Goal: Information Seeking & Learning: Understand process/instructions

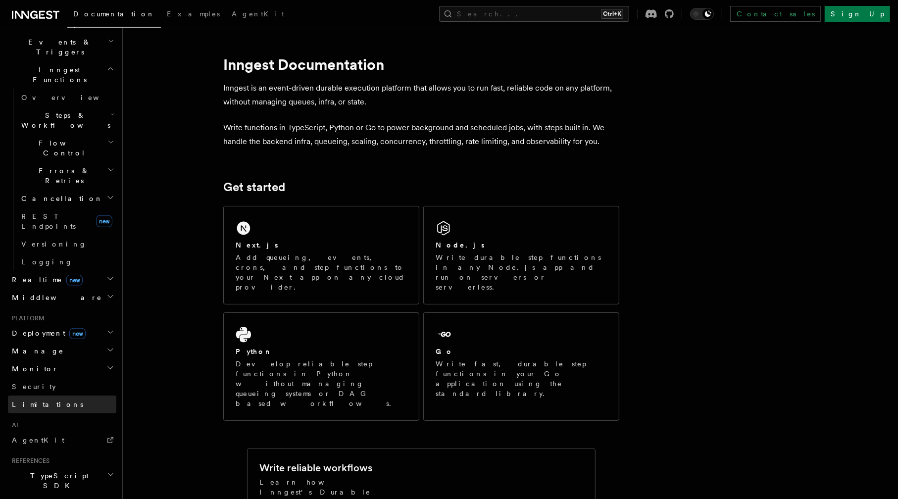
scroll to position [164, 0]
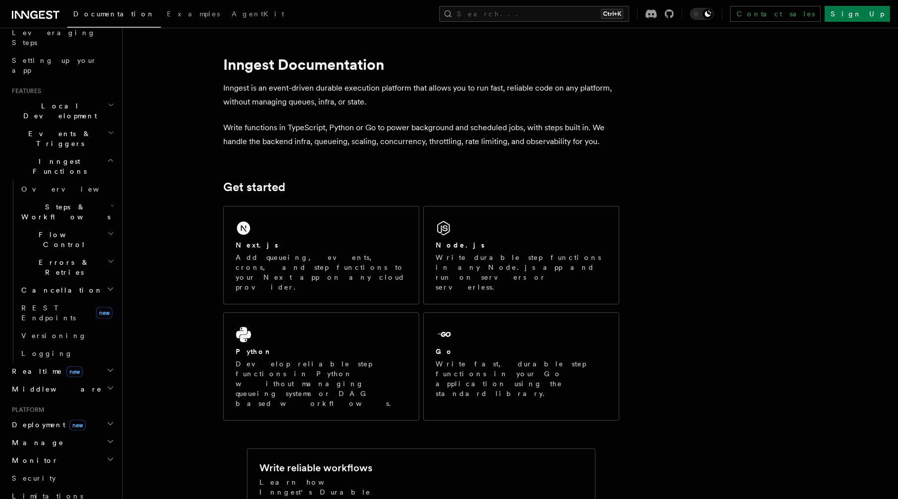
click at [89, 152] on h2 "Inngest Functions" at bounding box center [62, 166] width 108 height 28
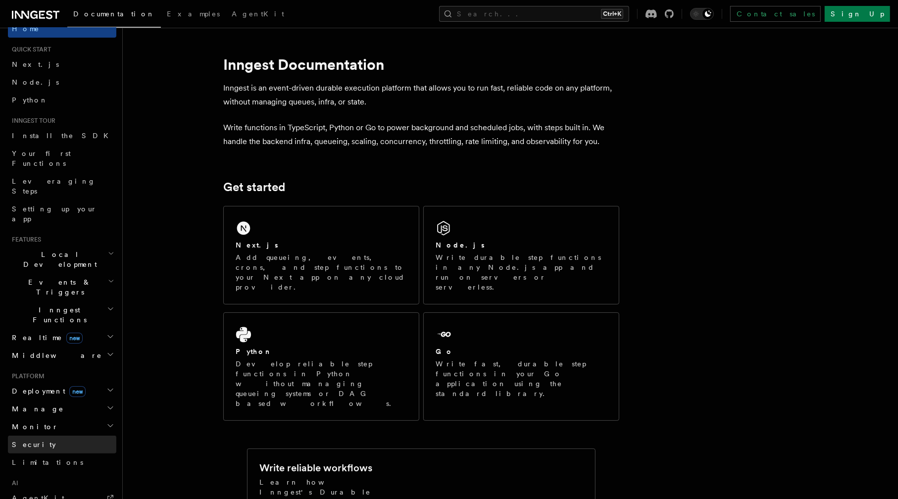
scroll to position [16, 0]
click at [105, 329] on h2 "Realtime new" at bounding box center [62, 338] width 108 height 18
click at [108, 301] on h2 "Inngest Functions" at bounding box center [62, 315] width 108 height 28
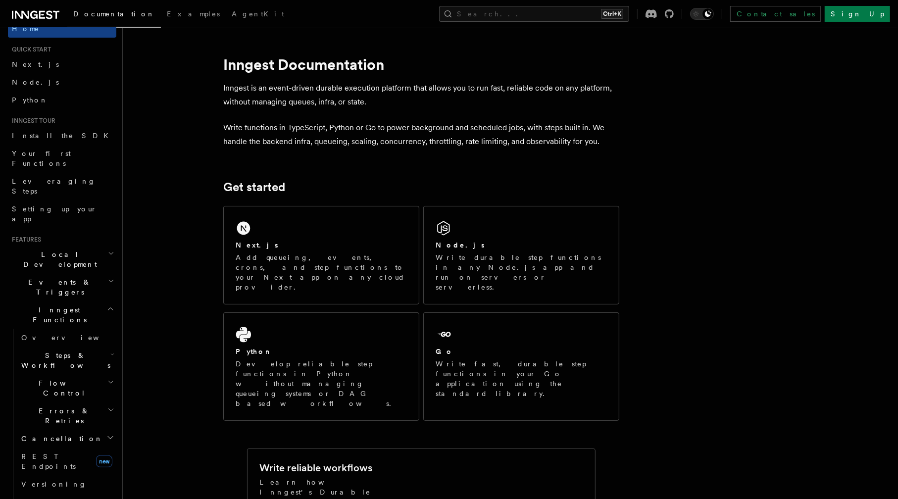
click at [107, 305] on icon "button" at bounding box center [110, 309] width 7 height 8
click at [108, 277] on icon "button" at bounding box center [111, 281] width 6 height 8
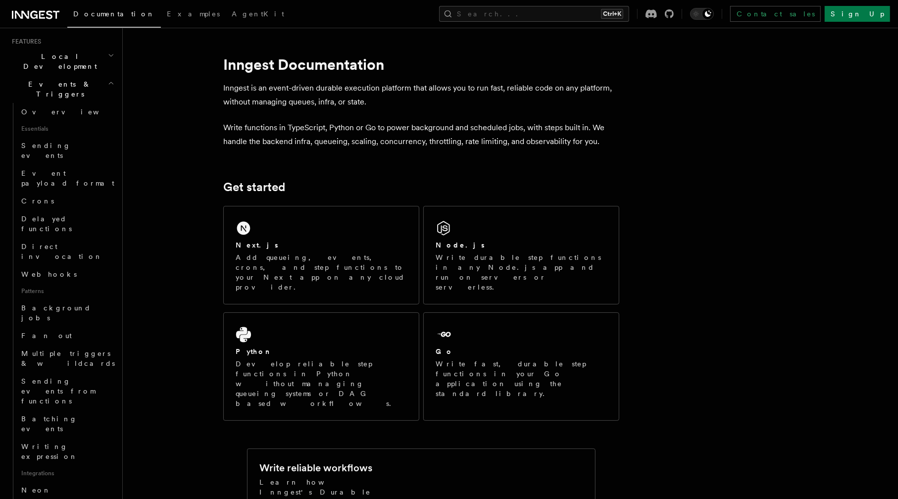
scroll to position [164, 0]
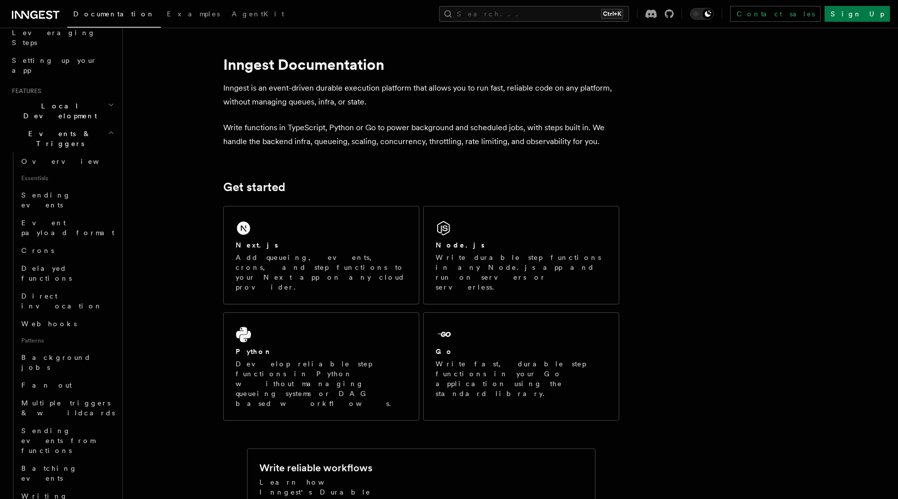
click at [97, 125] on h2 "Events & Triggers" at bounding box center [62, 139] width 108 height 28
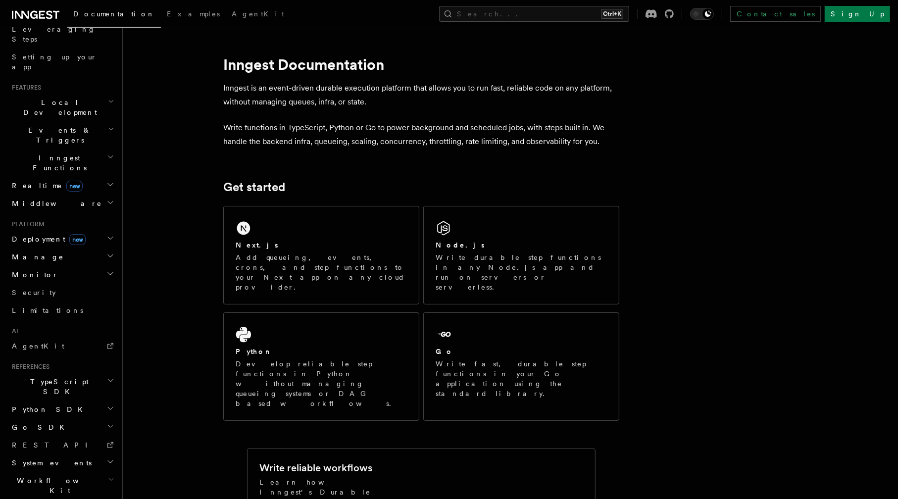
scroll to position [168, 0]
click at [107, 376] on icon "button" at bounding box center [110, 380] width 7 height 8
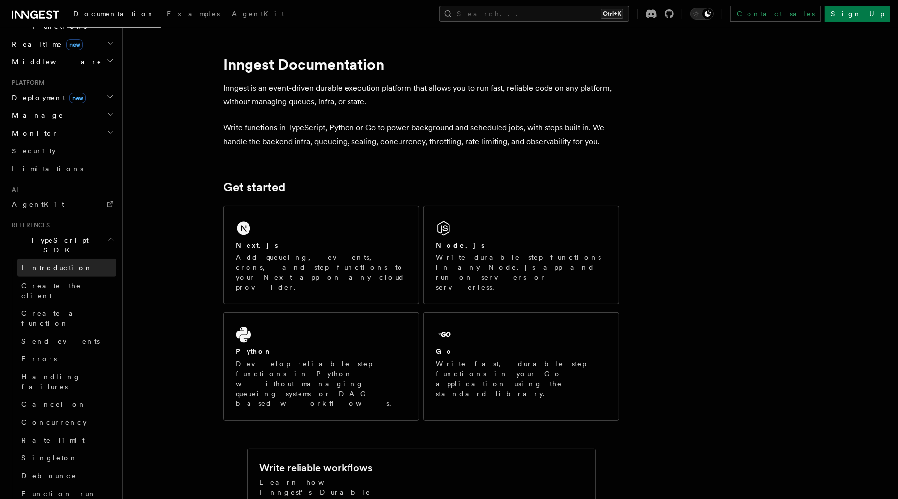
scroll to position [416, 0]
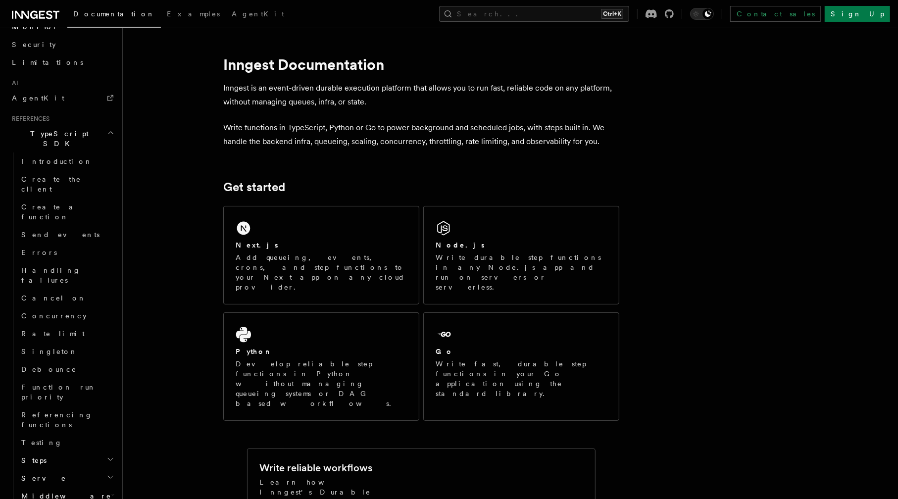
click at [111, 491] on icon "button" at bounding box center [112, 495] width 3 height 8
click at [106, 473] on icon "button" at bounding box center [110, 477] width 8 height 8
click at [106, 455] on icon "button" at bounding box center [110, 459] width 8 height 8
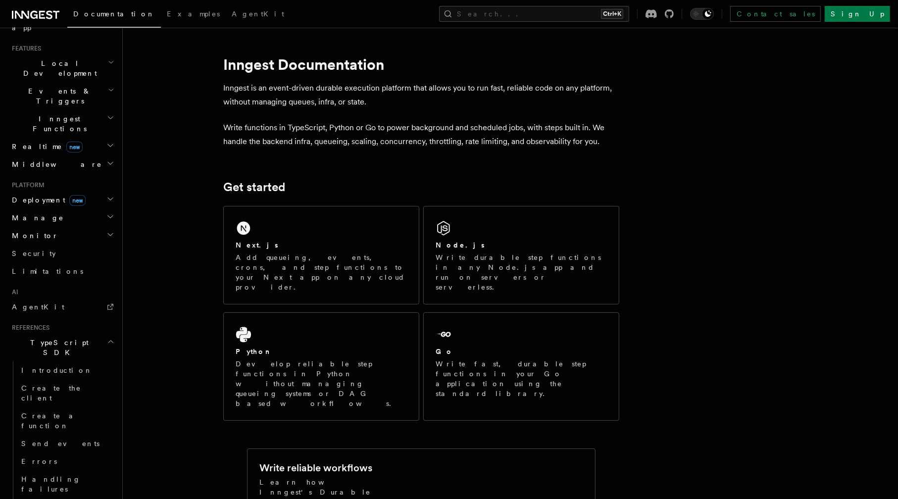
scroll to position [119, 0]
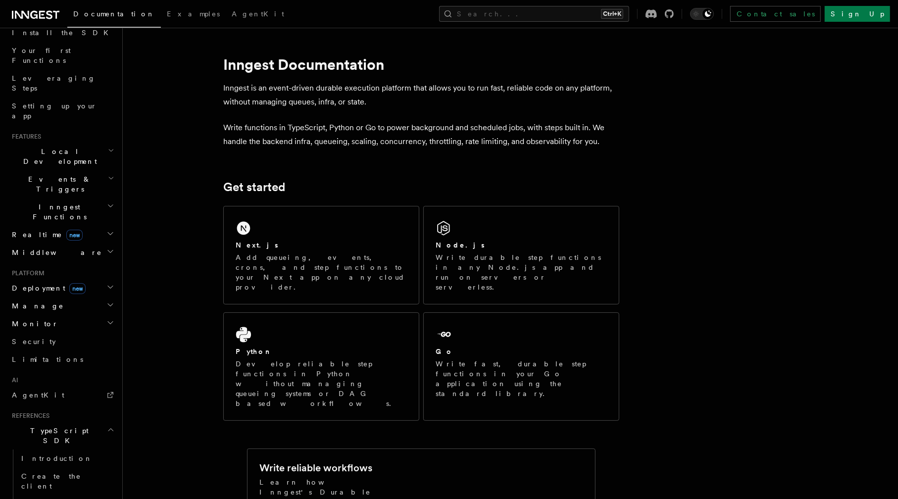
click at [69, 283] on span "new" at bounding box center [77, 288] width 16 height 11
click at [50, 283] on span "Deployment new" at bounding box center [47, 288] width 78 height 10
click at [50, 244] on h2 "Middleware" at bounding box center [62, 253] width 108 height 18
click at [66, 230] on span "new" at bounding box center [74, 235] width 16 height 11
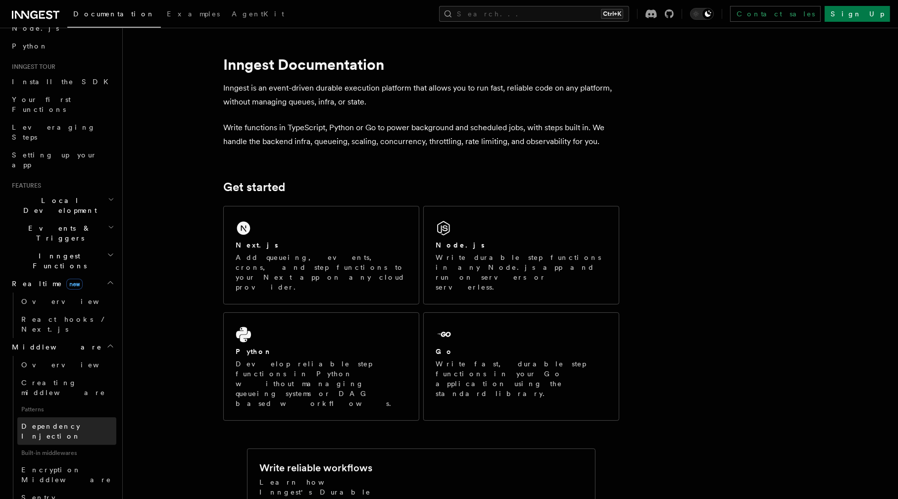
scroll to position [69, 0]
click at [85, 248] on h2 "Inngest Functions" at bounding box center [62, 262] width 108 height 28
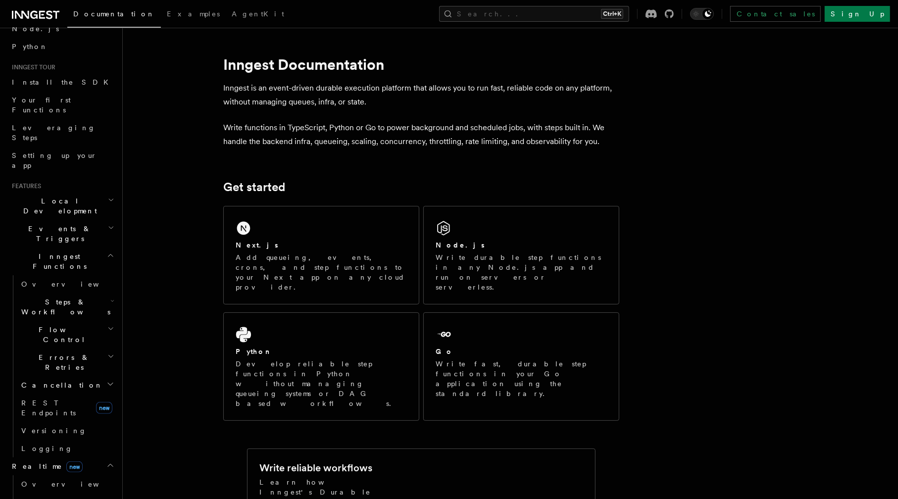
click at [71, 321] on h2 "Flow Control" at bounding box center [66, 335] width 99 height 28
click at [37, 353] on span "Overview" at bounding box center [82, 357] width 102 height 8
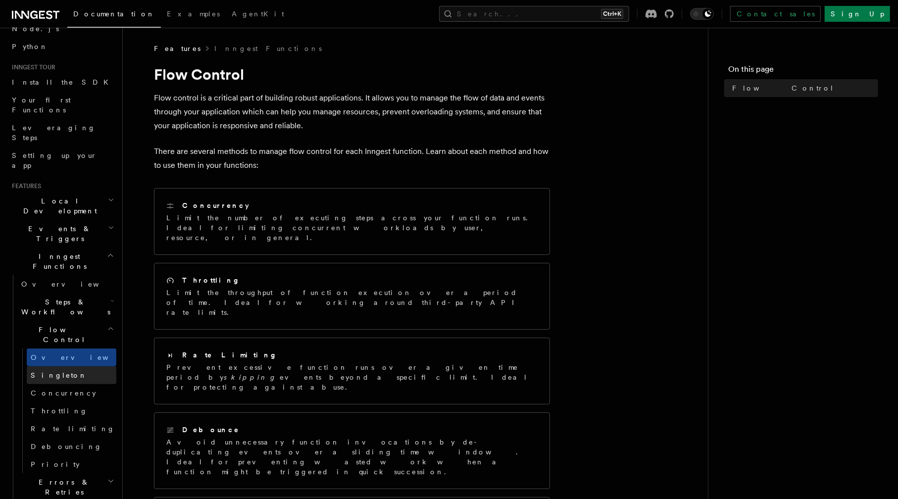
click at [41, 371] on span "Singleton" at bounding box center [59, 375] width 56 height 8
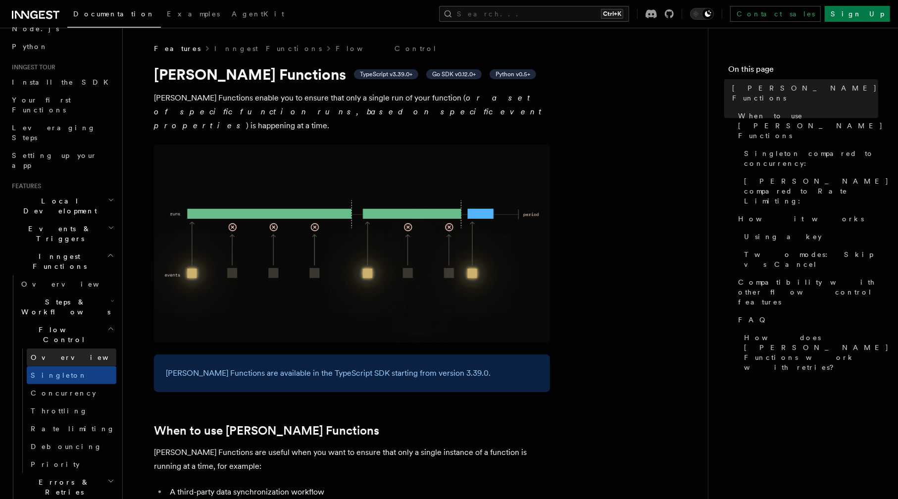
click at [55, 353] on span "Overview" at bounding box center [82, 357] width 102 height 8
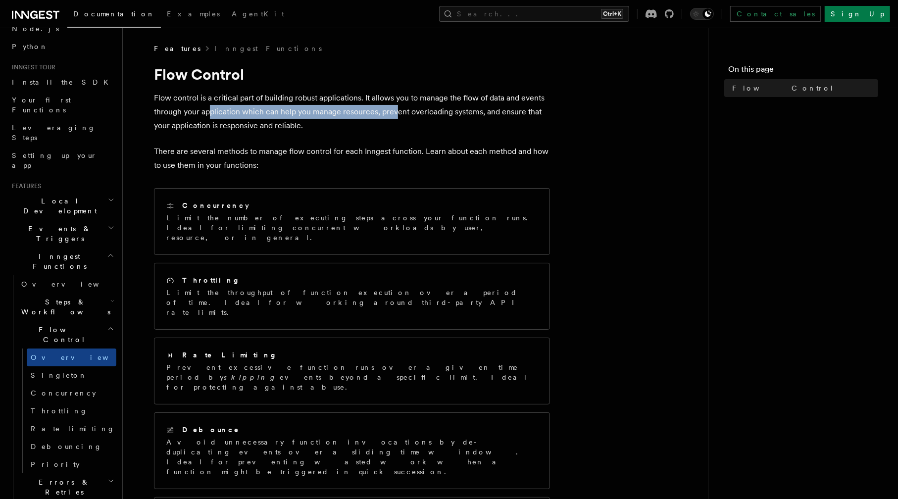
drag, startPoint x: 208, startPoint y: 108, endPoint x: 397, endPoint y: 105, distance: 189.1
click at [397, 105] on p "Flow control is a critical part of building robust applications. It allows you …" at bounding box center [352, 112] width 396 height 42
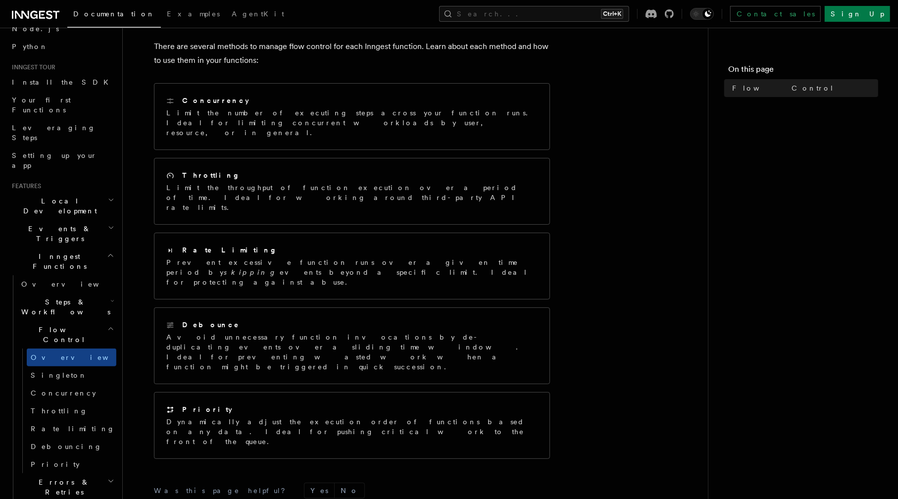
scroll to position [182, 0]
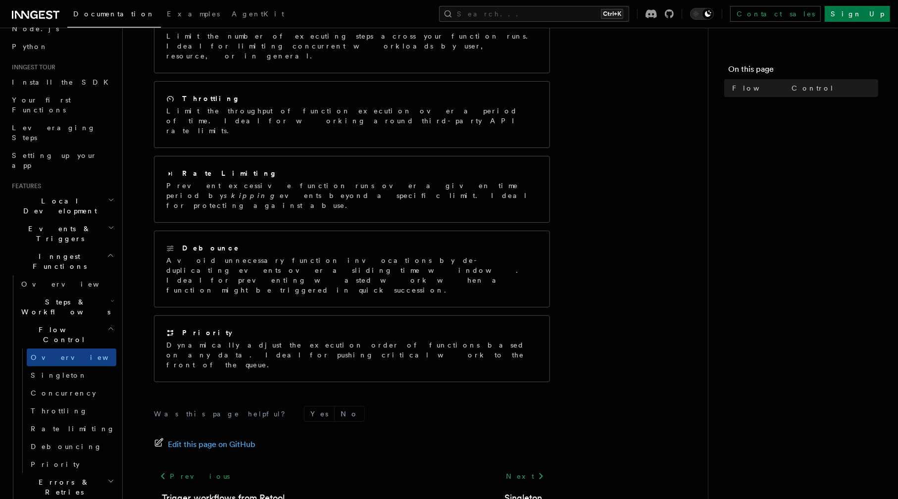
click at [86, 321] on h2 "Flow Control" at bounding box center [66, 335] width 99 height 28
click at [90, 293] on h2 "Steps & Workflows" at bounding box center [66, 307] width 99 height 28
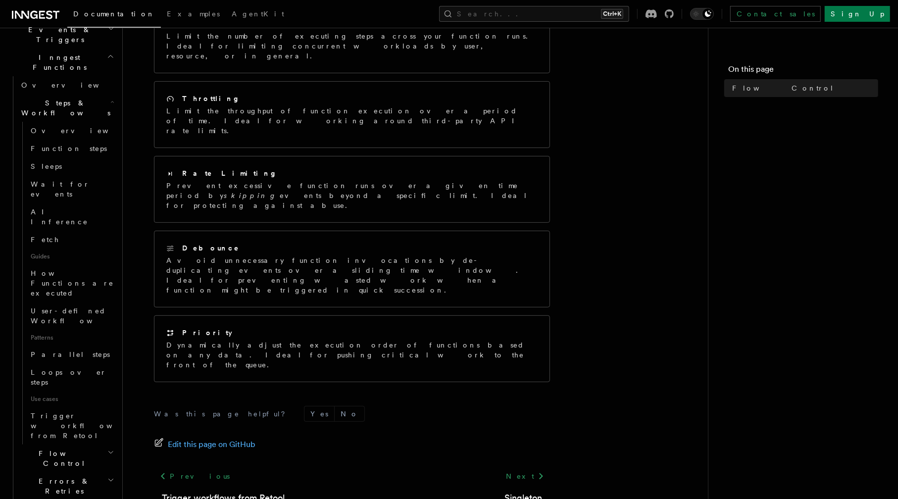
scroll to position [267, 0]
click at [62, 413] on span "Trigger workflows from Retool" at bounding box center [85, 427] width 109 height 28
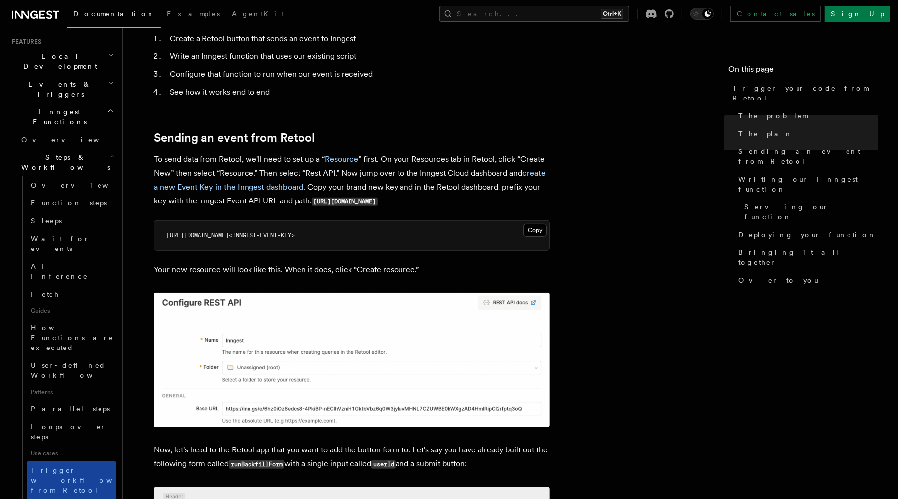
scroll to position [168, 0]
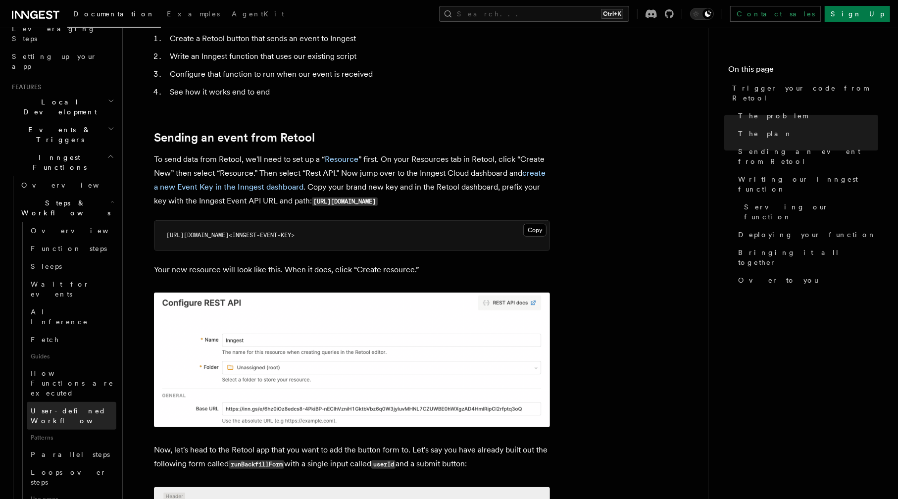
click at [70, 406] on span "User-defined Workflows" at bounding box center [75, 416] width 89 height 20
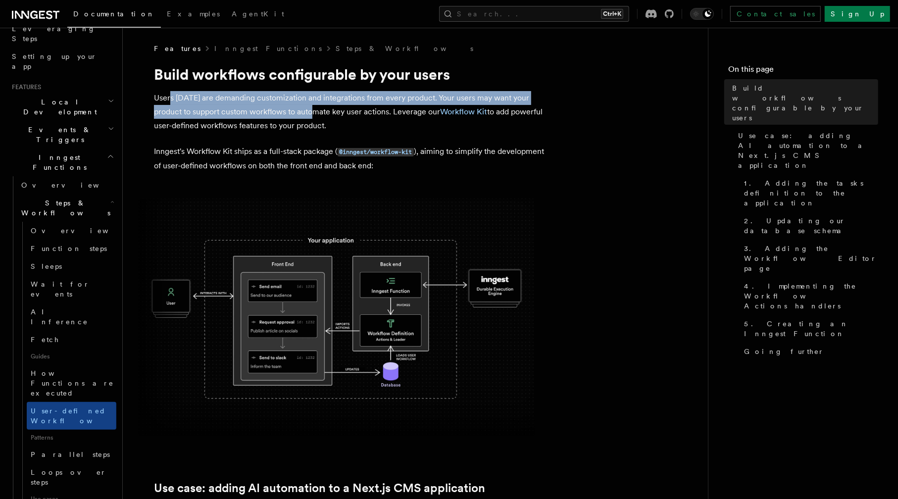
drag, startPoint x: 169, startPoint y: 100, endPoint x: 318, endPoint y: 112, distance: 149.0
click at [318, 112] on p "Users [DATE] are demanding customization and integrations from every product. Y…" at bounding box center [352, 112] width 396 height 42
click at [330, 103] on p "Users [DATE] are demanding customization and integrations from every product. Y…" at bounding box center [352, 112] width 396 height 42
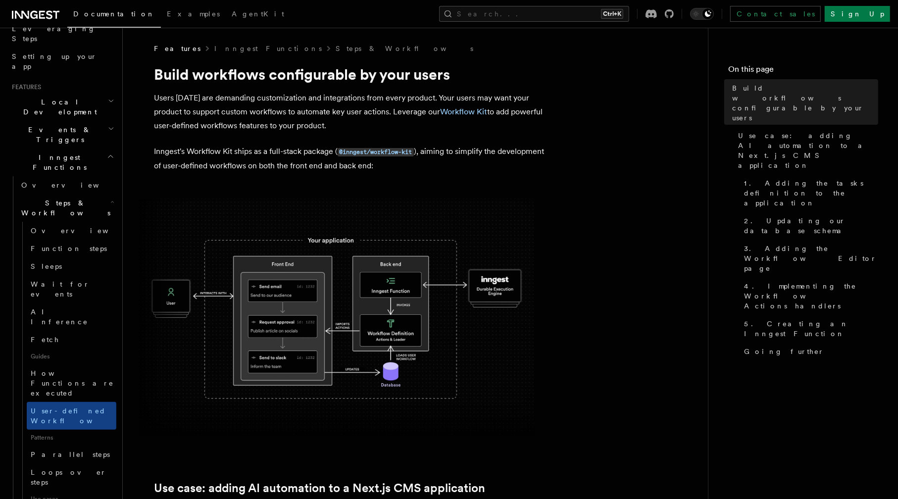
scroll to position [396, 0]
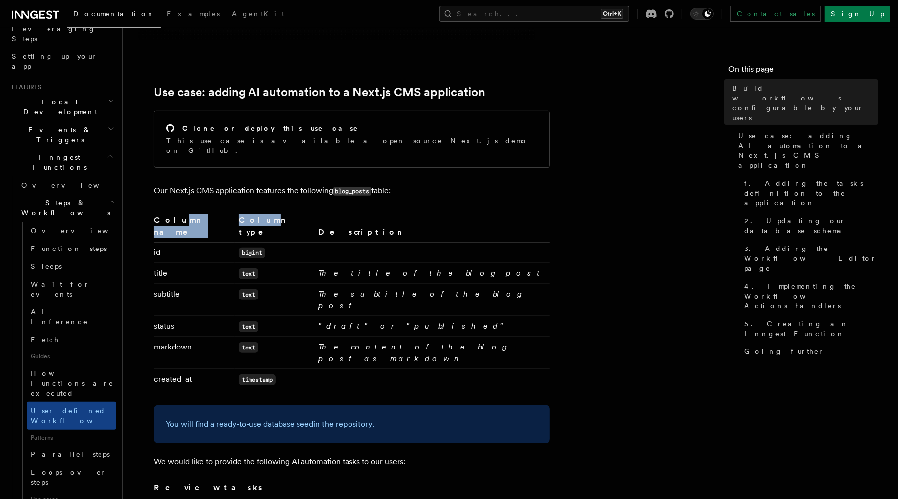
drag, startPoint x: 173, startPoint y: 212, endPoint x: 269, endPoint y: 211, distance: 96.5
click at [267, 214] on tr "Column name Column type Description" at bounding box center [352, 228] width 396 height 29
click at [269, 214] on th "Column type" at bounding box center [275, 228] width 80 height 29
drag, startPoint x: 243, startPoint y: 233, endPoint x: 284, endPoint y: 227, distance: 41.5
click at [276, 242] on tr "id bigint" at bounding box center [352, 252] width 396 height 21
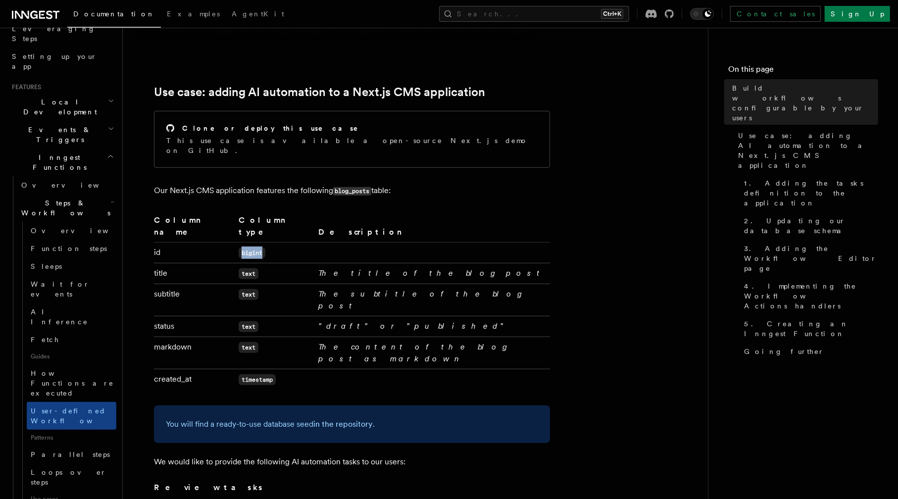
click at [279, 242] on td "bigint" at bounding box center [275, 252] width 80 height 21
click at [278, 242] on td "bigint" at bounding box center [275, 252] width 80 height 21
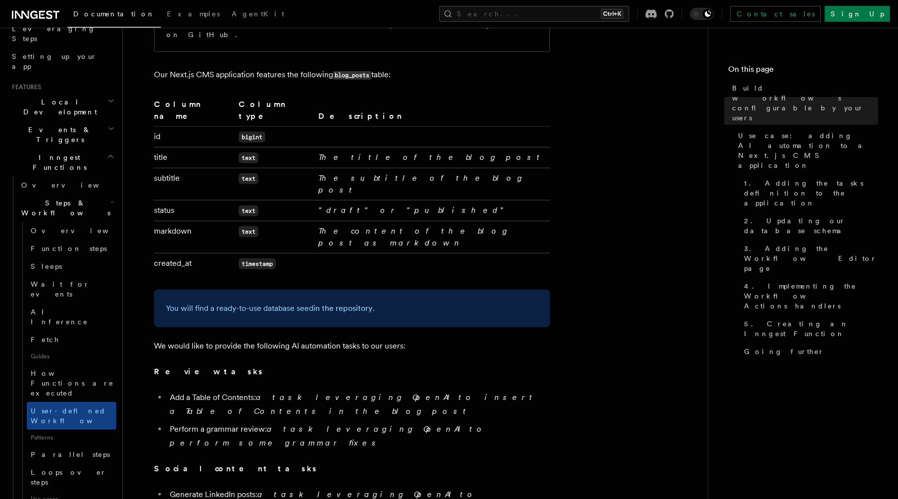
scroll to position [545, 0]
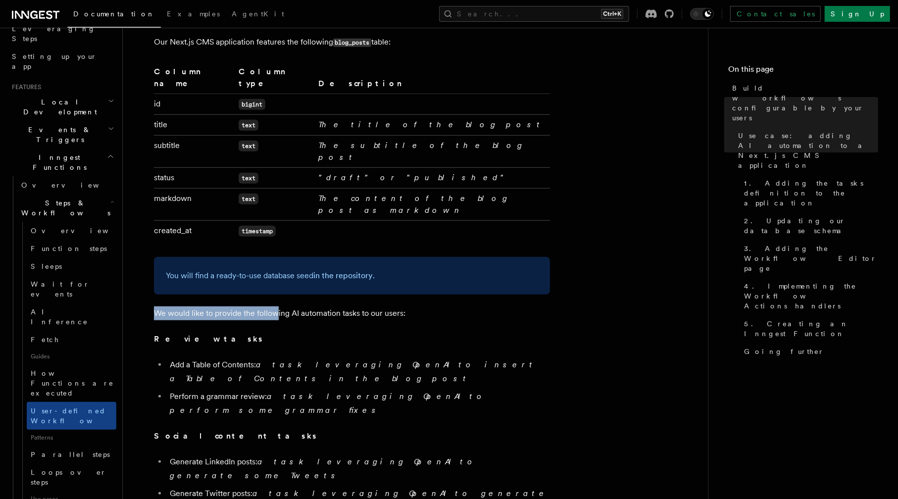
drag, startPoint x: 156, startPoint y: 262, endPoint x: 279, endPoint y: 264, distance: 122.8
click at [279, 306] on p "We would like to provide the following AI automation tasks to our users:" at bounding box center [352, 313] width 396 height 14
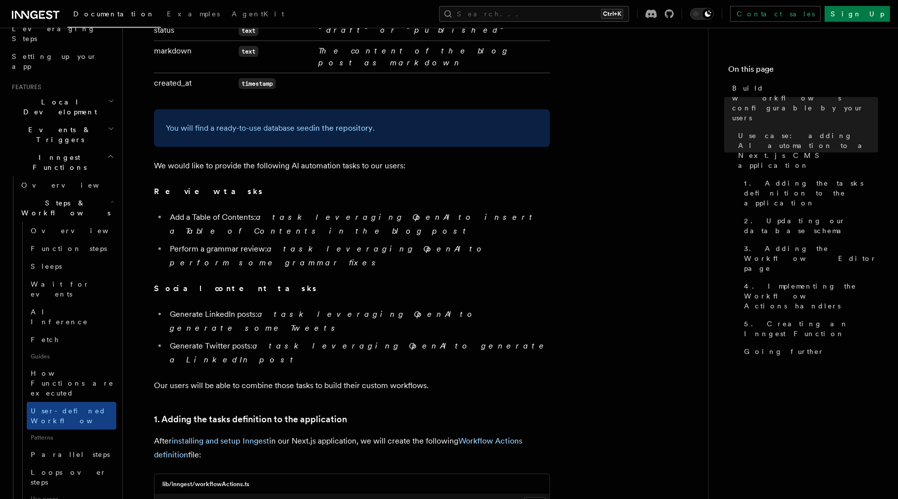
scroll to position [693, 0]
drag, startPoint x: 346, startPoint y: 313, endPoint x: 170, endPoint y: 318, distance: 175.8
click at [170, 411] on h3 "1. Adding the tasks definition to the application" at bounding box center [352, 418] width 396 height 14
click at [180, 411] on link "1. Adding the tasks definition to the application" at bounding box center [250, 418] width 193 height 14
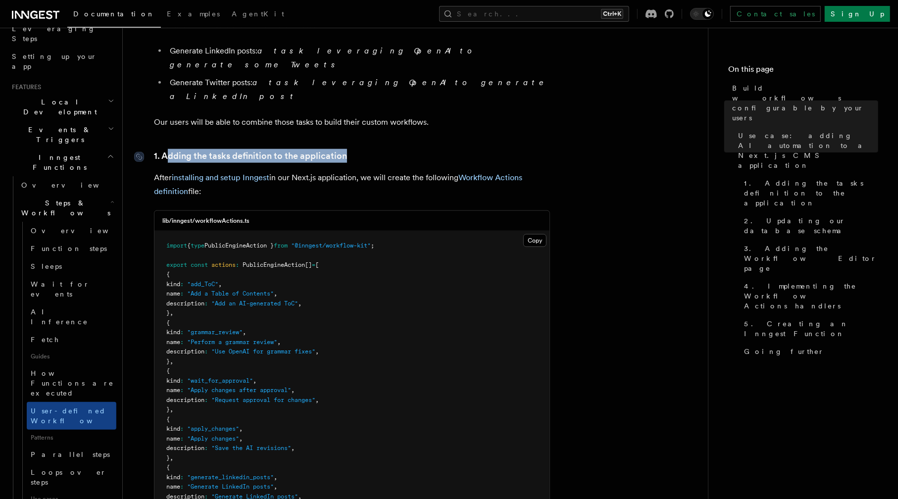
scroll to position [957, 0]
click at [282, 268] on pre "import { type PublicEngineAction } from "@inngest/workflow-kit" ; export const …" at bounding box center [351, 409] width 395 height 358
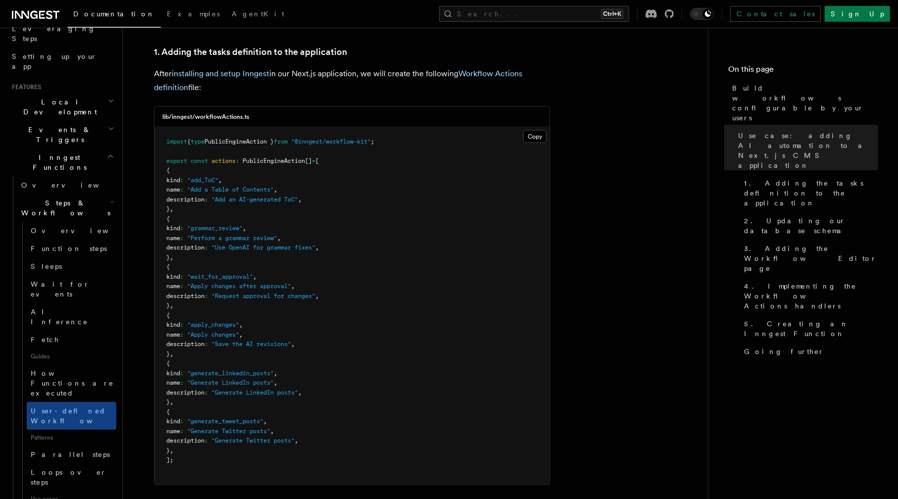
scroll to position [1051, 0]
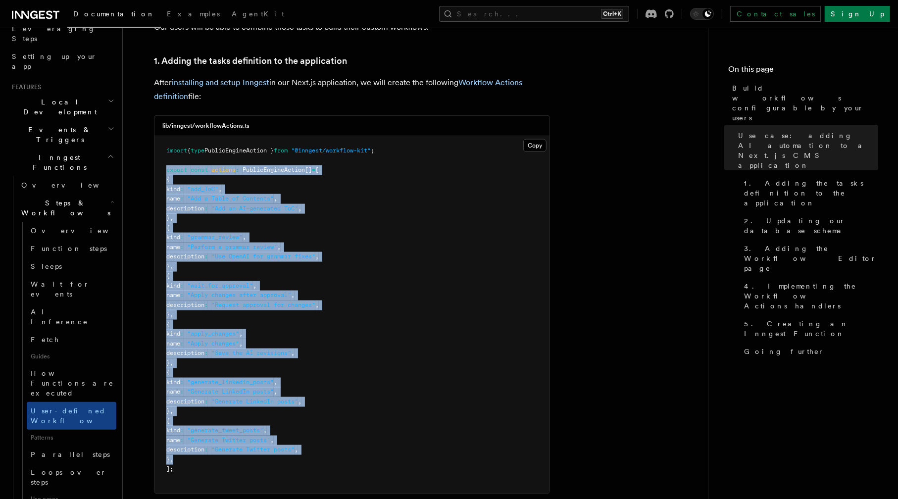
drag, startPoint x: 260, startPoint y: 318, endPoint x: 160, endPoint y: 68, distance: 269.3
click at [160, 136] on pre "import { type PublicEngineAction } from "@inngest/workflow-kit" ; export const …" at bounding box center [351, 315] width 395 height 358
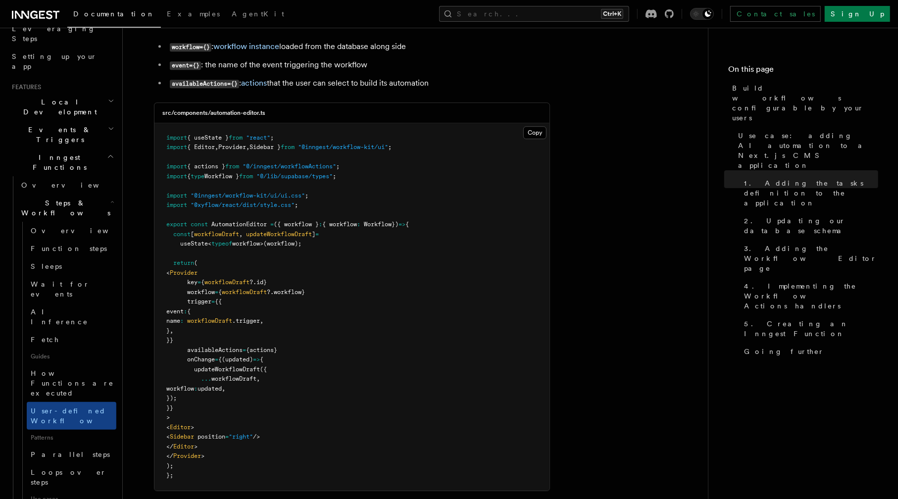
scroll to position [2783, 0]
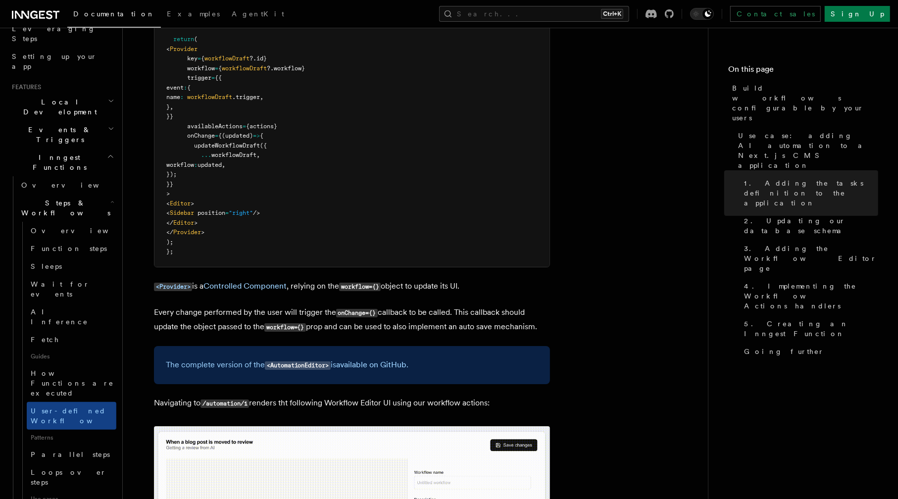
drag, startPoint x: 337, startPoint y: 237, endPoint x: 499, endPoint y: 239, distance: 161.9
click at [498, 396] on p "Navigating to /automation/1 renders tht following Workflow Editor UI using our …" at bounding box center [352, 403] width 396 height 14
click at [525, 396] on p "Navigating to /automation/1 renders tht following Workflow Editor UI using our …" at bounding box center [352, 403] width 396 height 14
click at [487, 396] on p "Navigating to /automation/1 renders tht following Workflow Editor UI using our …" at bounding box center [352, 403] width 396 height 14
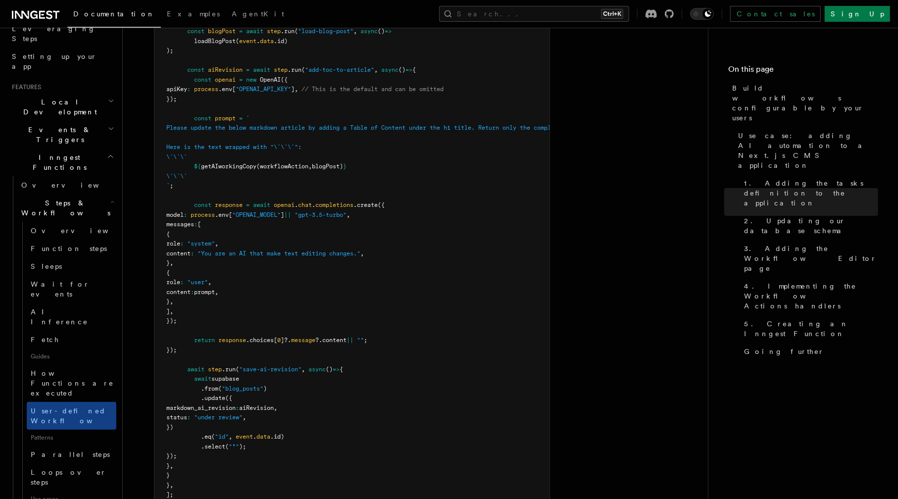
scroll to position [3872, 0]
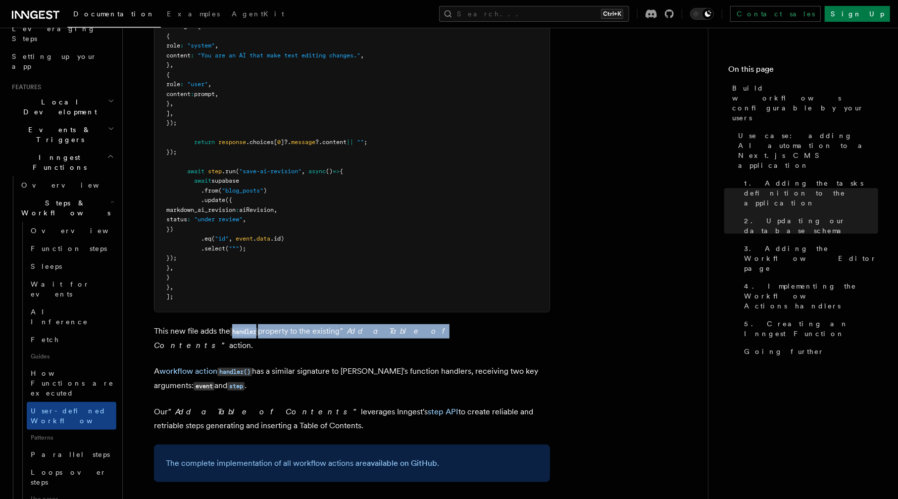
drag, startPoint x: 231, startPoint y: 177, endPoint x: 399, endPoint y: 181, distance: 168.4
click at [399, 324] on p "This new file adds the handler property to the existing "Add a Table of Content…" at bounding box center [352, 338] width 396 height 28
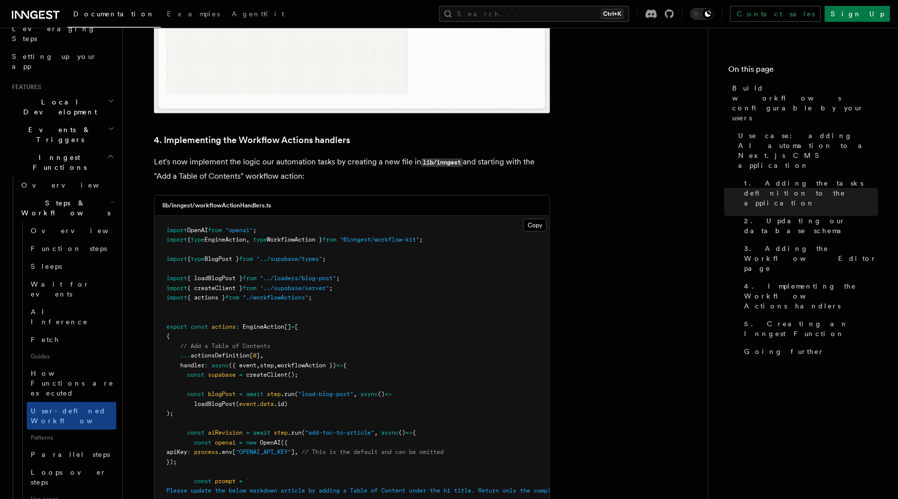
scroll to position [3227, 0]
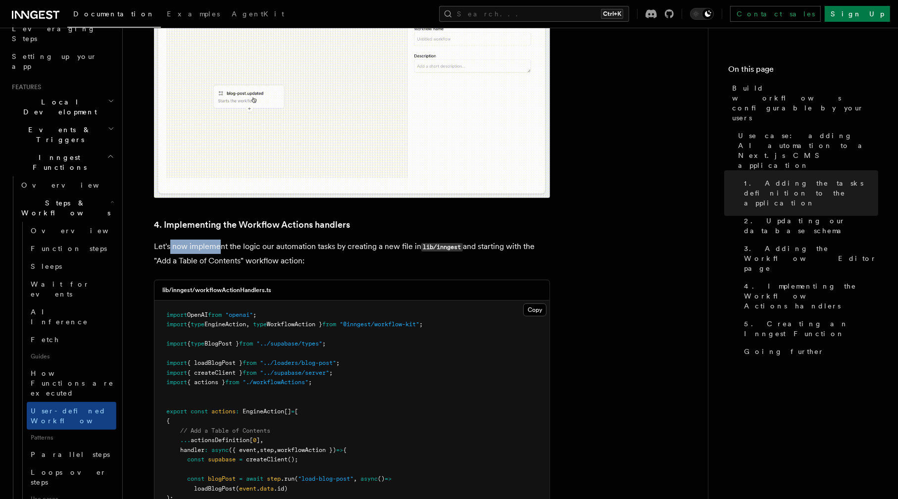
drag, startPoint x: 168, startPoint y: 88, endPoint x: 234, endPoint y: 80, distance: 65.8
click at [231, 240] on p "Let's now implement the logic our automation tasks by creating a new file in li…" at bounding box center [352, 254] width 396 height 28
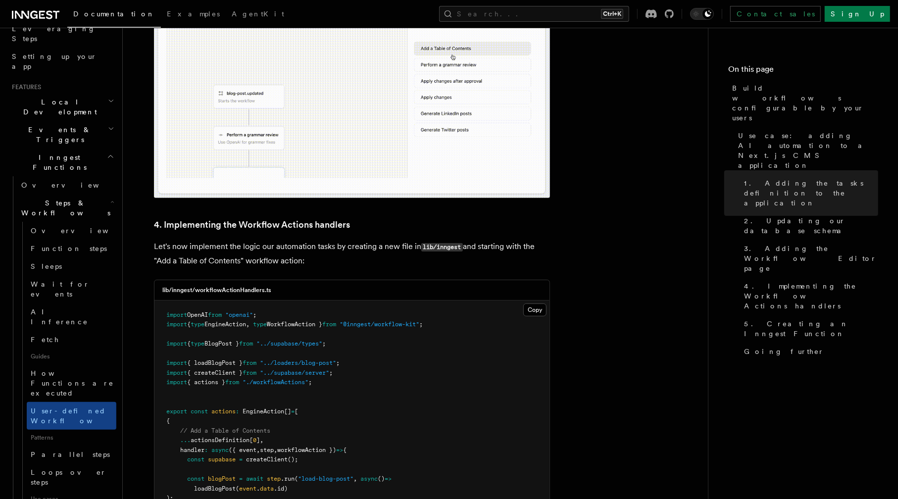
click at [243, 240] on p "Let's now implement the logic our automation tasks by creating a new file in li…" at bounding box center [352, 254] width 396 height 28
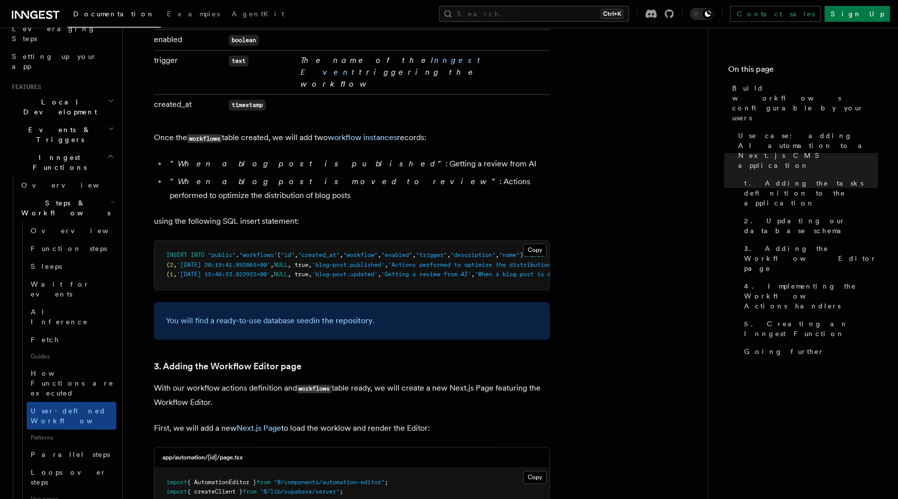
scroll to position [1841, 0]
click at [285, 360] on link "3. Adding the Workflow Editor page" at bounding box center [228, 367] width 148 height 14
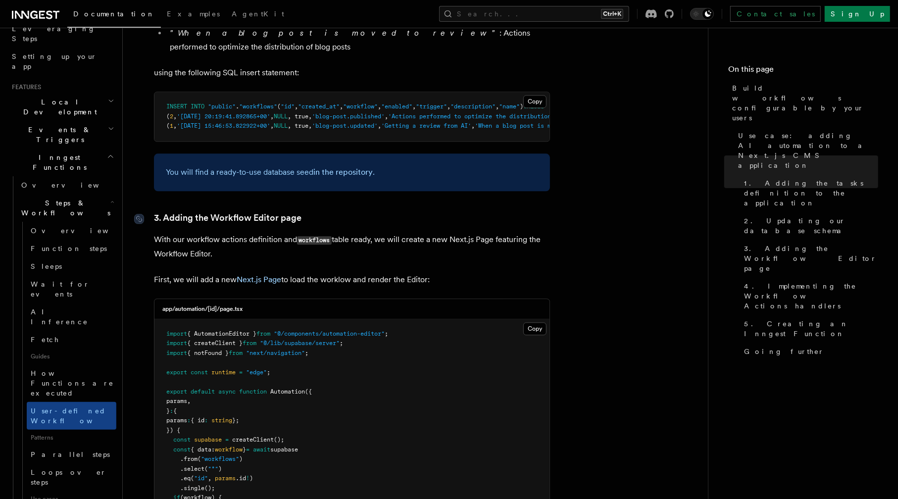
scroll to position [1990, 0]
drag, startPoint x: 165, startPoint y: 77, endPoint x: 253, endPoint y: 78, distance: 88.1
click at [253, 232] on p "With our workflow actions definition and workflows table ready, we will create …" at bounding box center [352, 246] width 396 height 28
click at [256, 232] on p "With our workflow actions definition and workflows table ready, we will create …" at bounding box center [352, 246] width 396 height 28
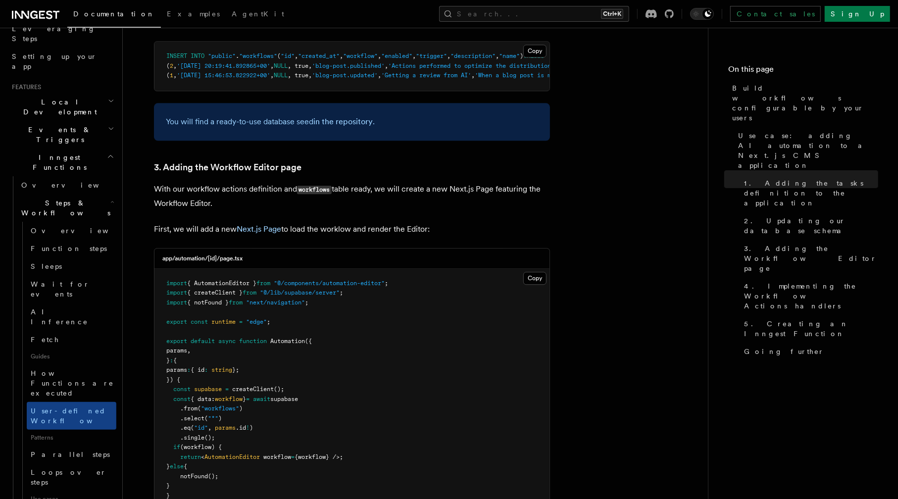
scroll to position [2089, 0]
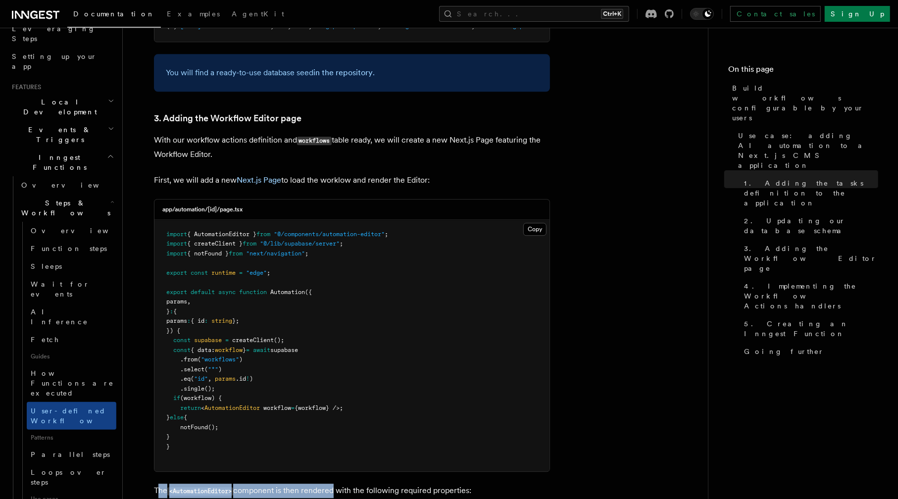
drag, startPoint x: 159, startPoint y: 329, endPoint x: 333, endPoint y: 334, distance: 173.8
click at [333, 484] on p "The <AutomationEditor> component is then rendered with the following required p…" at bounding box center [352, 491] width 396 height 14
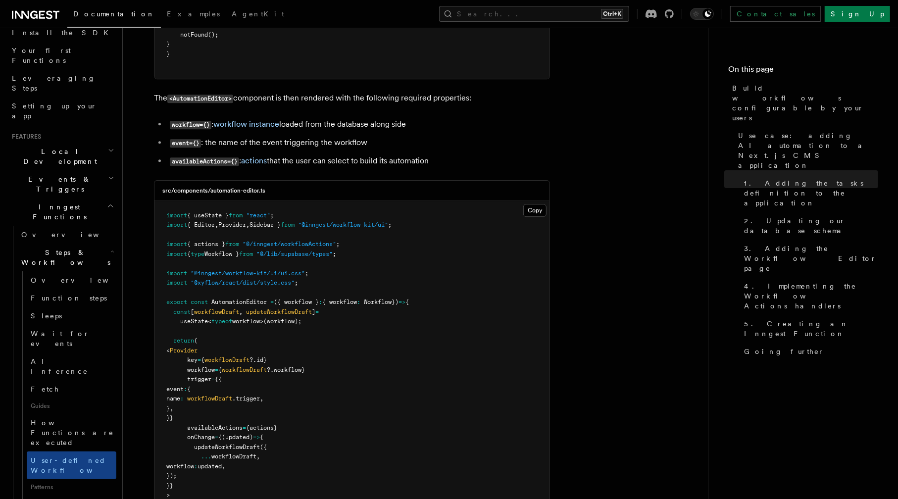
scroll to position [2484, 0]
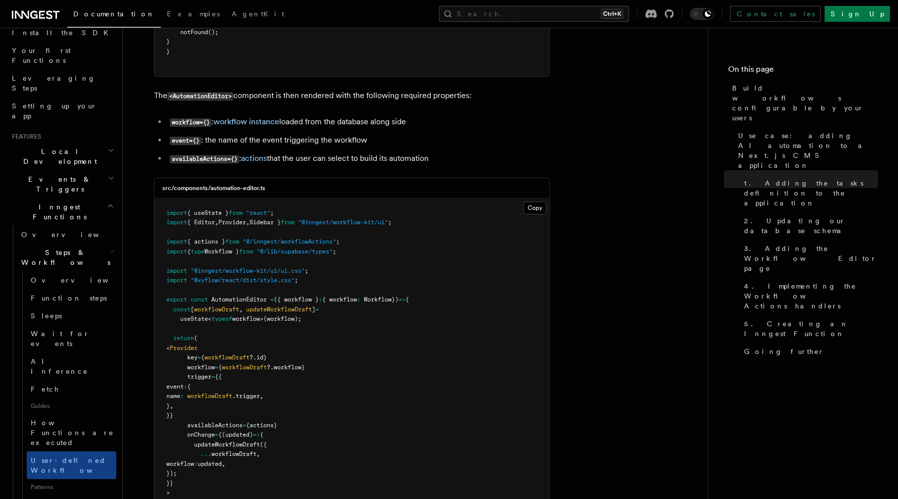
click at [191, 345] on span "Provider" at bounding box center [184, 348] width 28 height 7
click at [513, 228] on pre "import { useState } from "react" ; import { Editor , Provider , Sidebar } from …" at bounding box center [351, 382] width 395 height 367
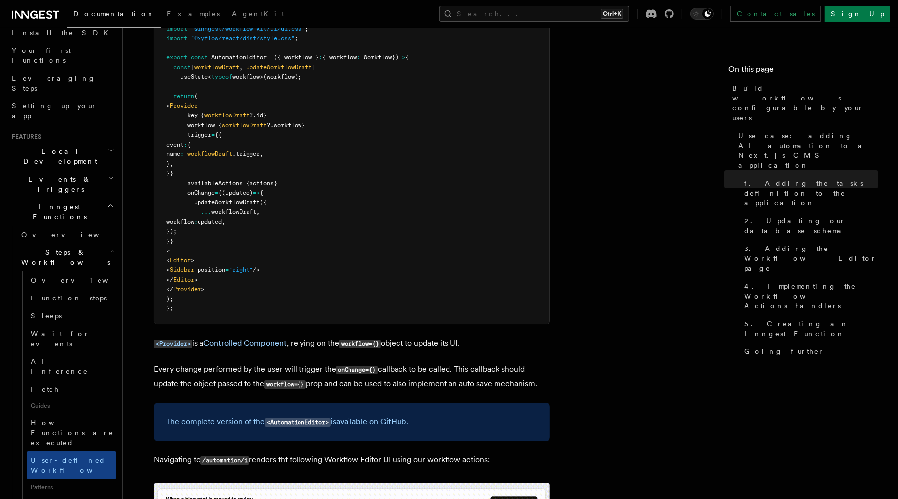
scroll to position [2732, 0]
